Goal: Information Seeking & Learning: Compare options

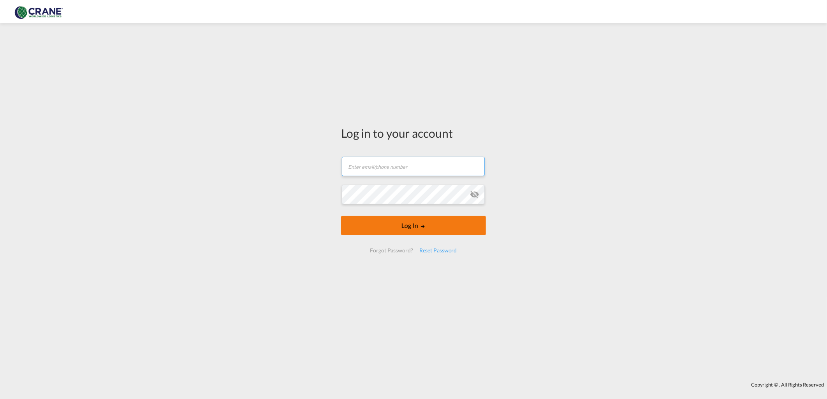
type input "[PERSON_NAME][EMAIL_ADDRESS][DOMAIN_NAME]"
click at [403, 220] on button "Log In" at bounding box center [413, 225] width 145 height 19
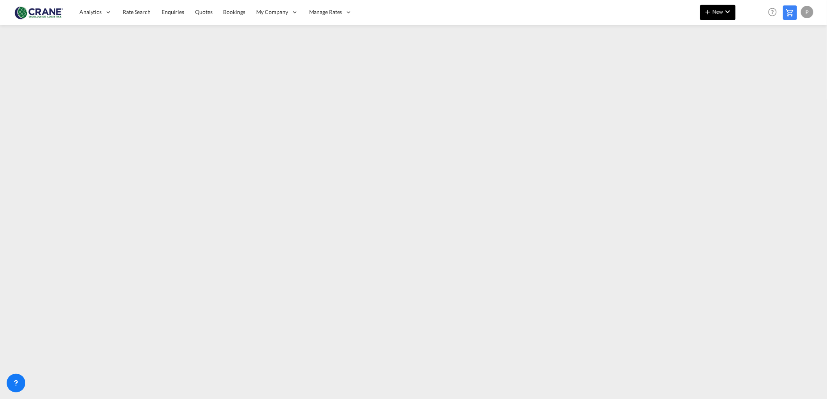
click at [703, 11] on md-icon "icon-plus 400-fg" at bounding box center [707, 11] width 9 height 9
click at [701, 26] on span "Rates" at bounding box center [697, 33] width 9 height 16
click at [754, 32] on span "Ratecard" at bounding box center [749, 33] width 9 height 16
click at [123, 10] on span "Rate Search" at bounding box center [137, 12] width 28 height 7
click at [123, 12] on span "Rate Search" at bounding box center [137, 12] width 28 height 7
